Goal: Task Accomplishment & Management: Manage account settings

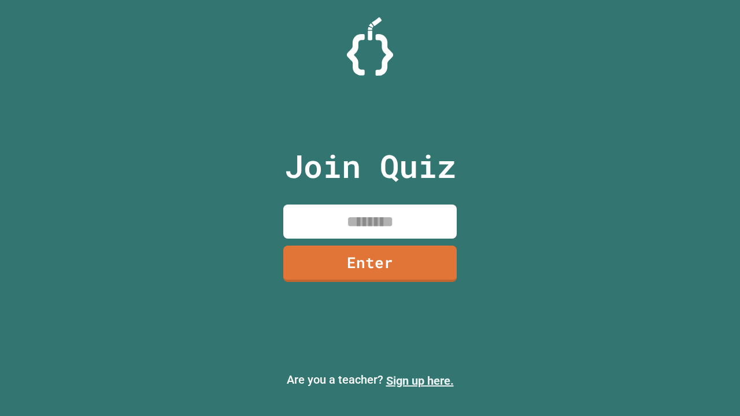
click at [420, 381] on link "Sign up here." at bounding box center [420, 381] width 68 height 14
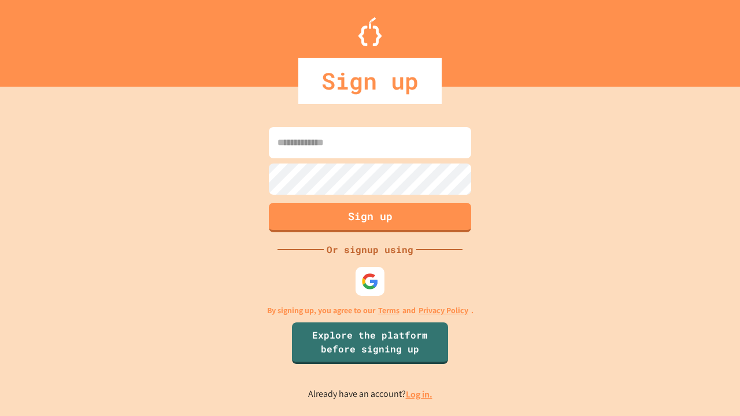
click at [420, 394] on link "Log in." at bounding box center [419, 395] width 27 height 12
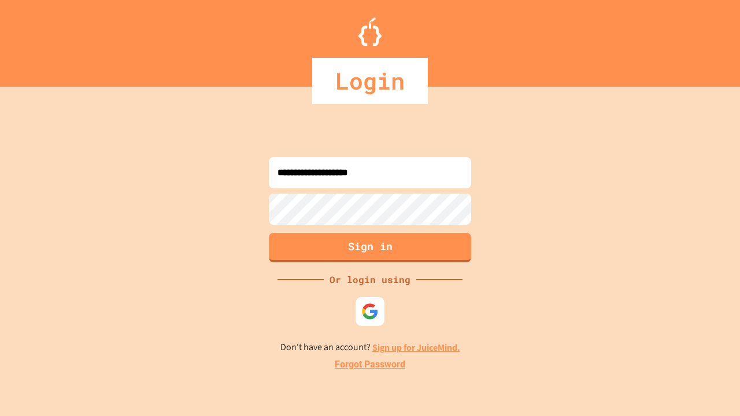
type input "**********"
